Goal: Task Accomplishment & Management: Complete application form

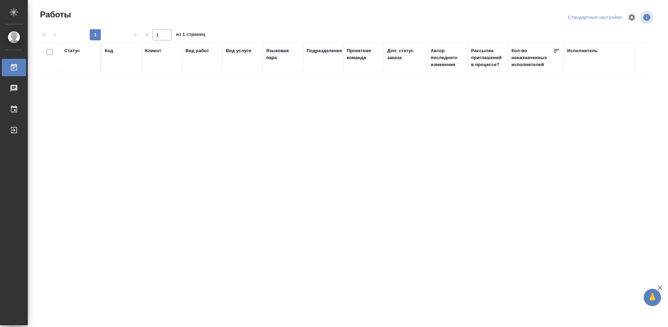
click at [297, 142] on div "Статус Код Клиент Вид работ Вид услуги Языковая пара Подразделение Проектная ко…" at bounding box center [346, 169] width 617 height 251
click at [14, 133] on div "Выйти" at bounding box center [5, 130] width 17 height 10
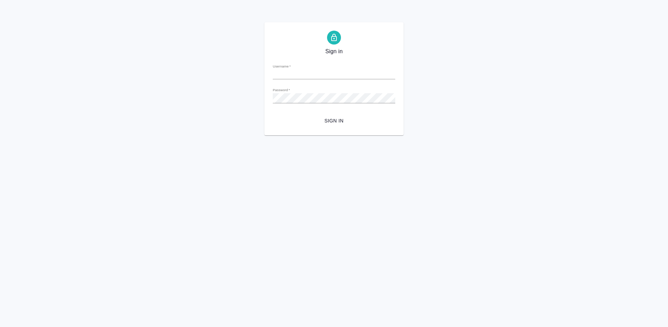
type input "m.tretyakova@awatera.com"
click at [346, 119] on span "Sign in" at bounding box center [333, 121] width 111 height 9
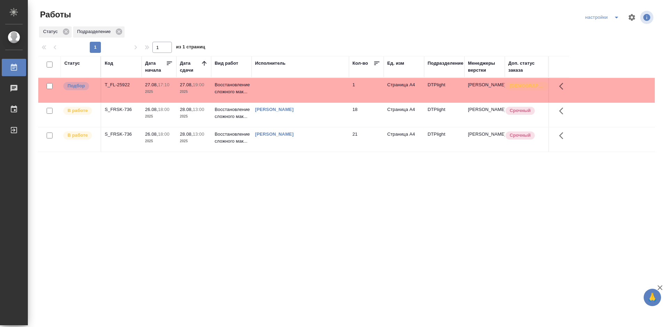
click at [113, 133] on div "S_FRSK-736" at bounding box center [121, 134] width 33 height 7
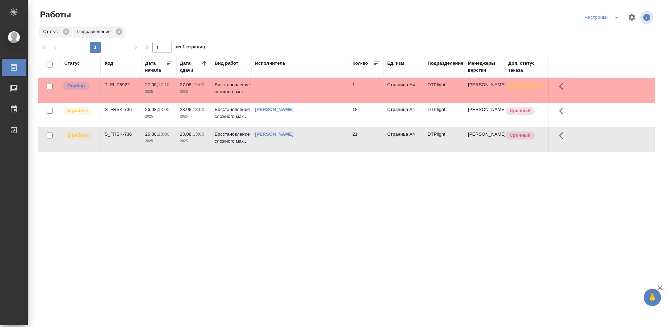
click at [113, 133] on div "S_FRSK-736" at bounding box center [121, 134] width 33 height 7
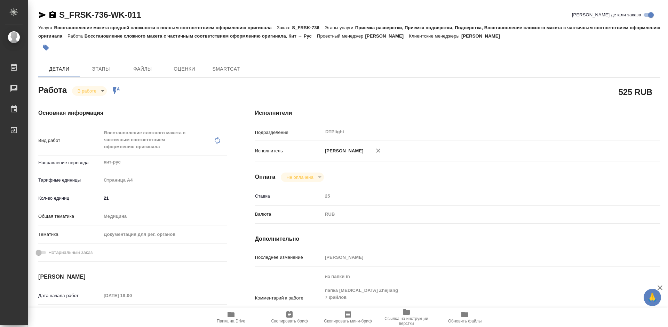
type textarea "x"
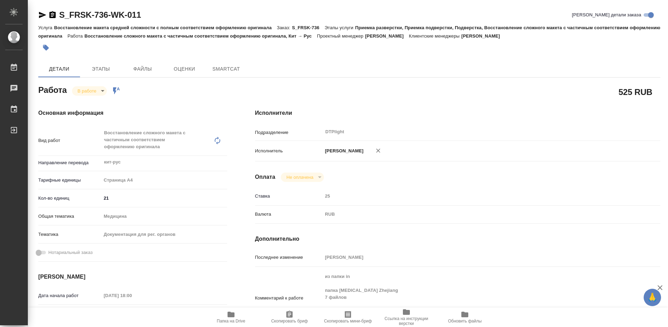
type textarea "x"
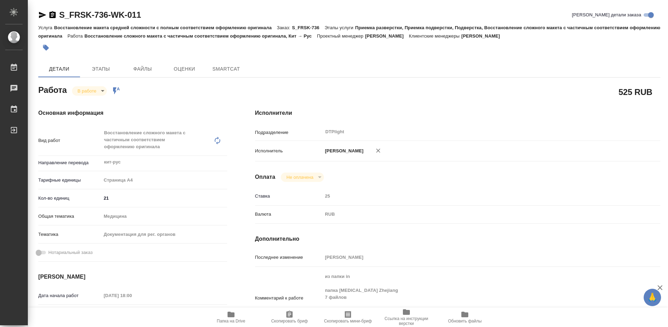
type textarea "x"
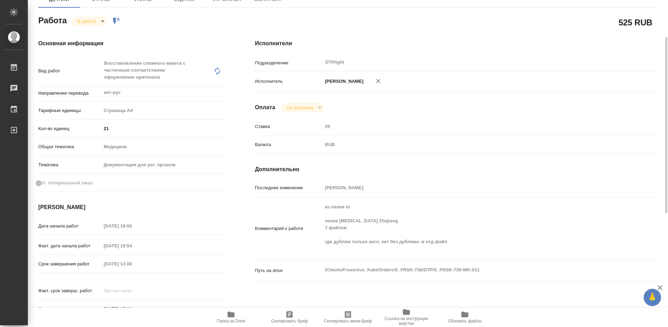
type textarea "x"
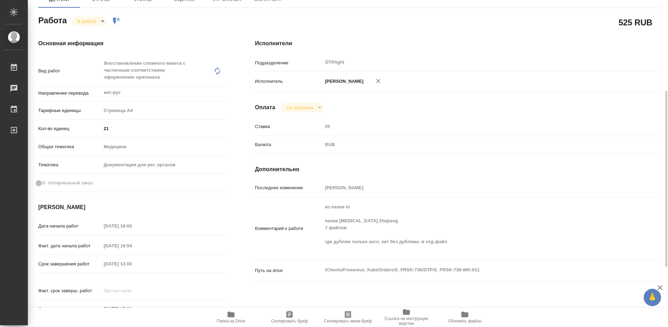
scroll to position [104, 0]
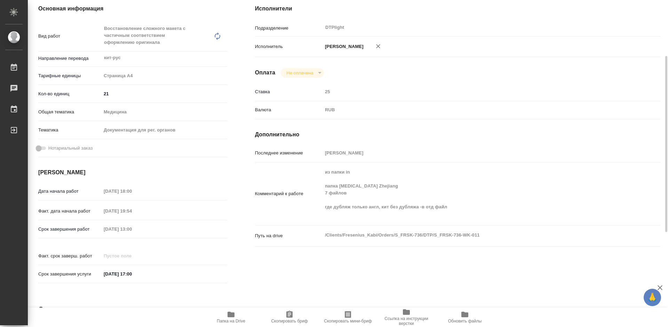
type textarea "x"
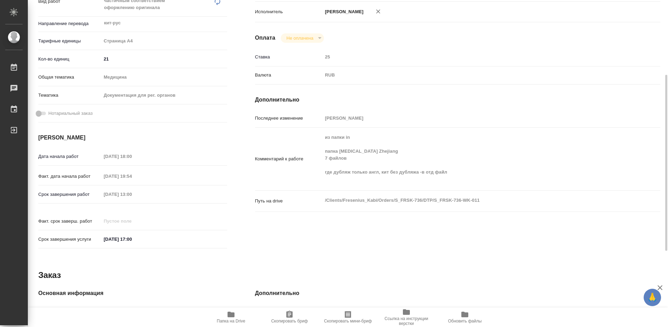
scroll to position [70, 0]
